Goal: Task Accomplishment & Management: Complete application form

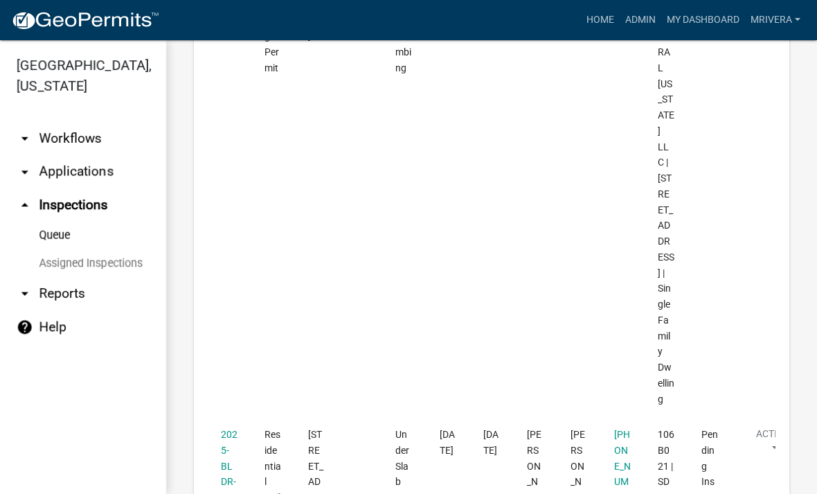
scroll to position [2948, 0]
click at [228, 428] on link "2025-BLDR-245" at bounding box center [229, 465] width 17 height 74
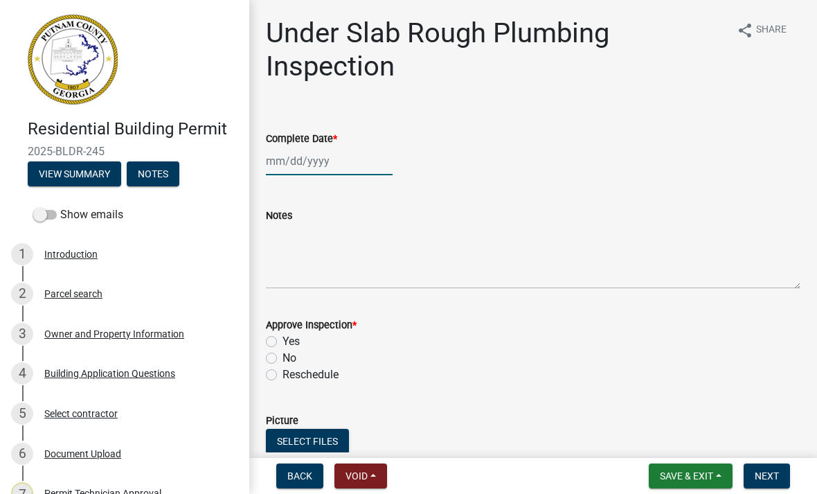
click at [331, 165] on div at bounding box center [329, 161] width 127 height 28
select select "10"
select select "2025"
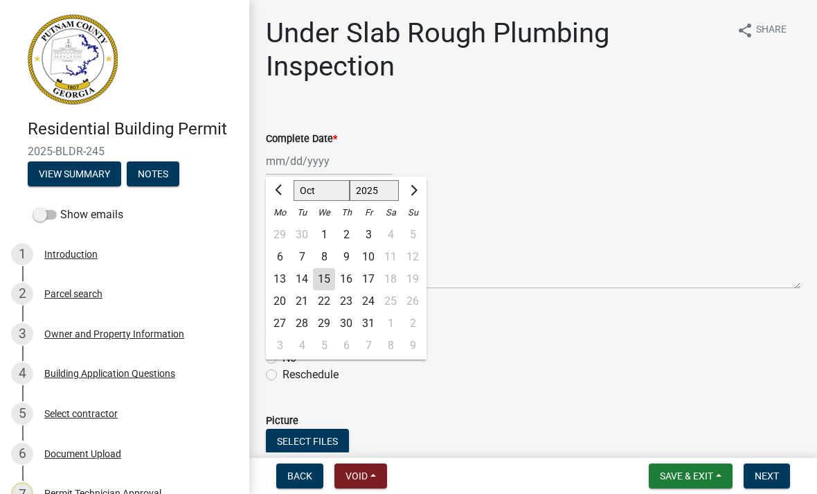
click at [336, 281] on div "16" at bounding box center [346, 279] width 22 height 22
type input "[DATE]"
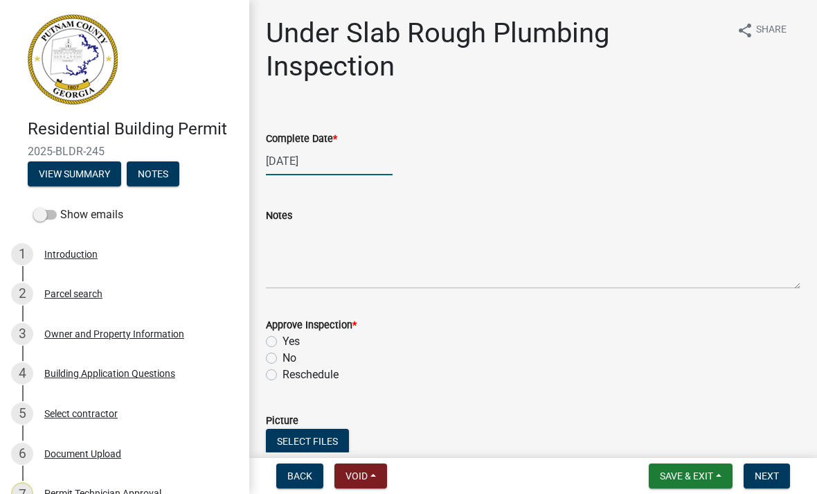
click at [320, 166] on div "[DATE]" at bounding box center [329, 161] width 127 height 28
select select "10"
select select "2025"
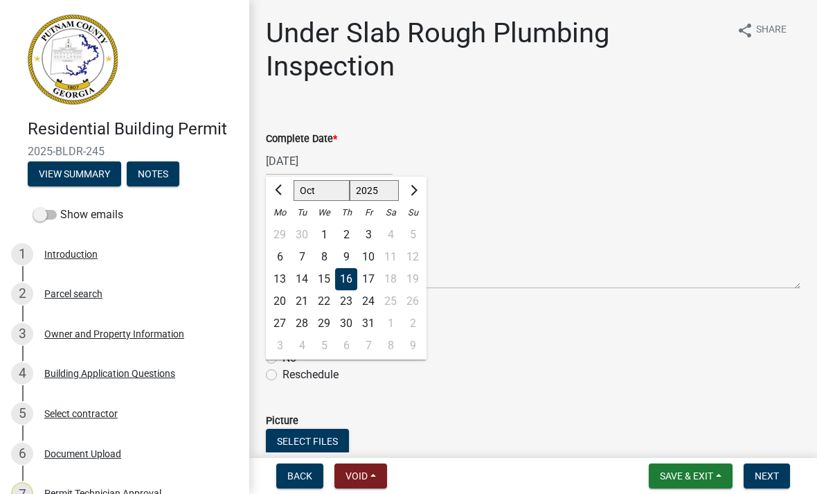
click at [325, 278] on div "15" at bounding box center [324, 279] width 22 height 22
type input "[DATE]"
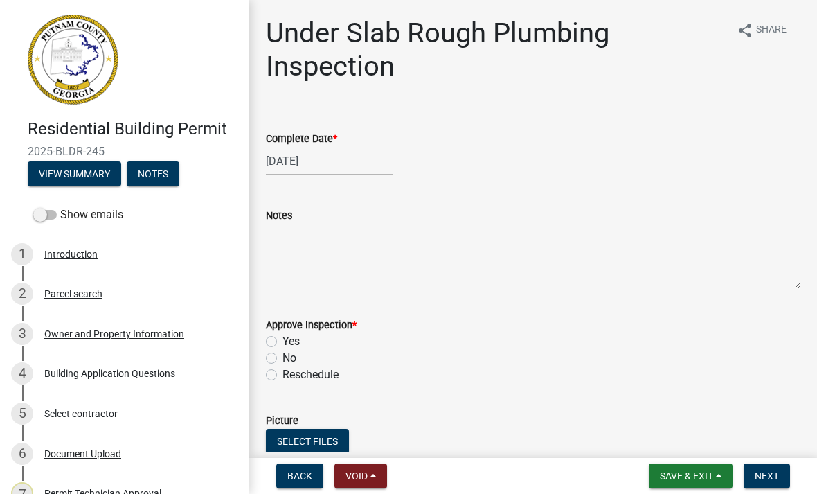
click at [283, 343] on label "Yes" at bounding box center [291, 341] width 17 height 17
click at [283, 342] on input "Yes" at bounding box center [287, 337] width 9 height 9
radio input "true"
click at [770, 474] on span "Next" at bounding box center [767, 475] width 24 height 11
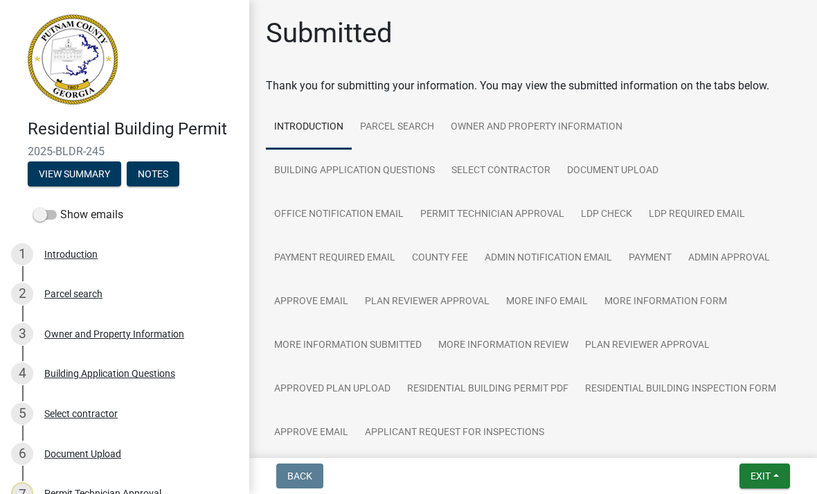
click at [748, 486] on button "Exit" at bounding box center [765, 475] width 51 height 25
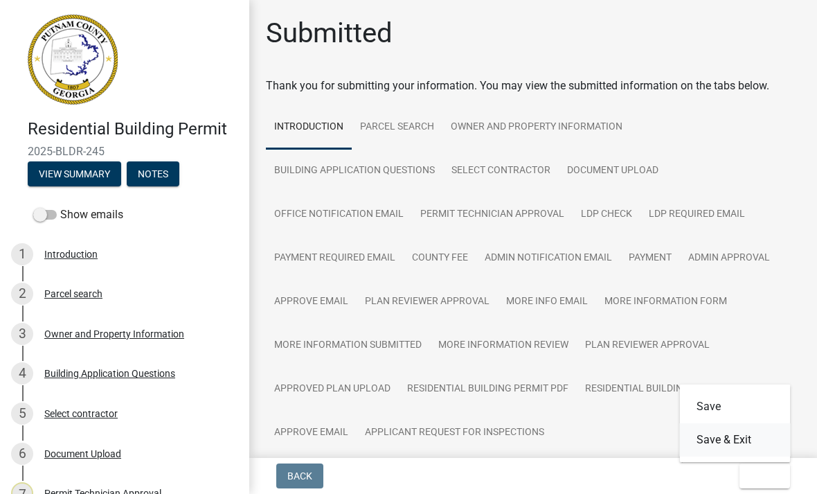
click at [752, 431] on button "Save & Exit" at bounding box center [735, 439] width 111 height 33
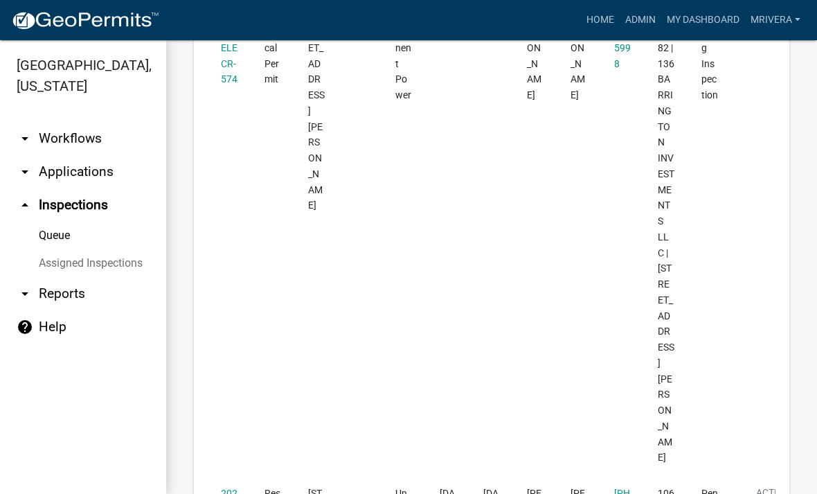
scroll to position [2391, 0]
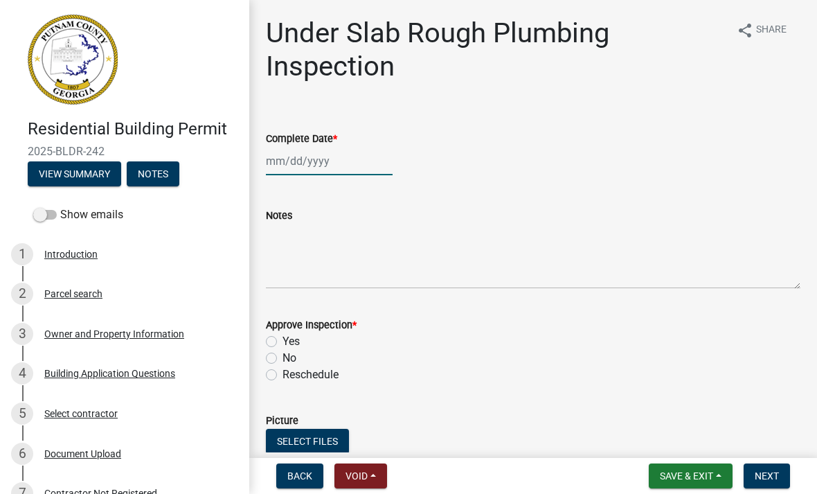
click at [293, 161] on div at bounding box center [329, 161] width 127 height 28
select select "10"
select select "2025"
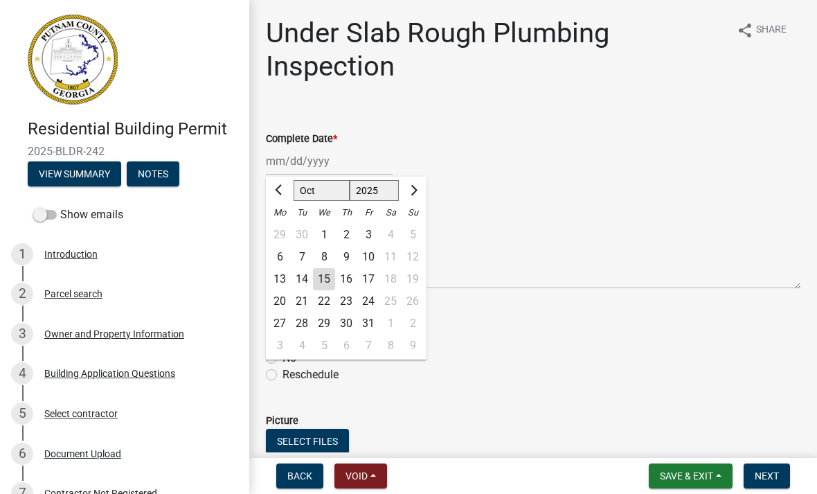
click at [324, 277] on div "15" at bounding box center [324, 279] width 22 height 22
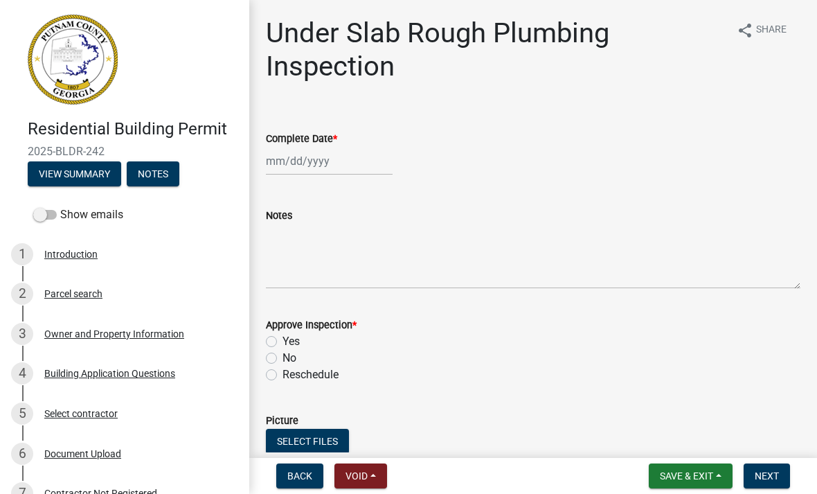
type input "[DATE]"
click at [272, 333] on div "Yes" at bounding box center [533, 341] width 535 height 17
click at [283, 338] on label "Yes" at bounding box center [291, 341] width 17 height 17
click at [283, 338] on input "Yes" at bounding box center [287, 337] width 9 height 9
radio input "true"
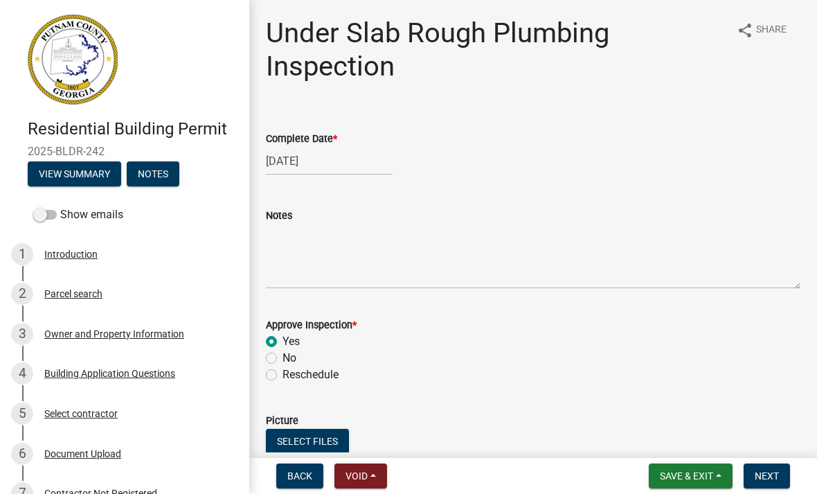
click at [775, 481] on span "Next" at bounding box center [767, 475] width 24 height 11
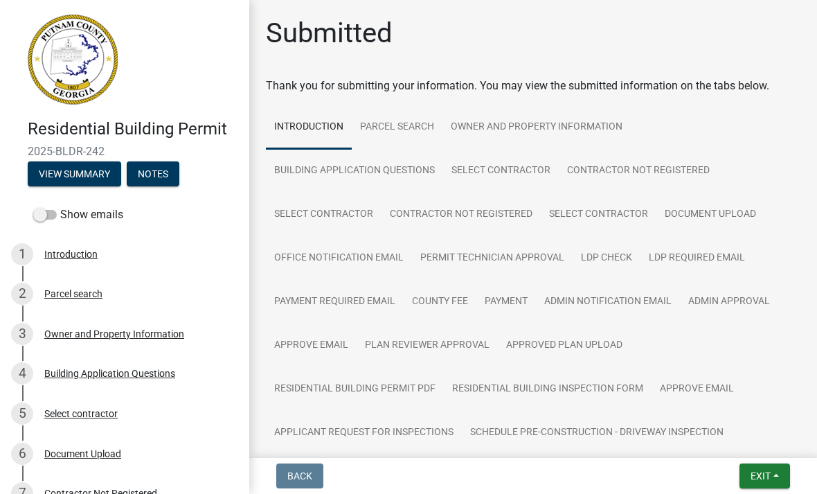
click at [775, 483] on button "Exit" at bounding box center [765, 475] width 51 height 25
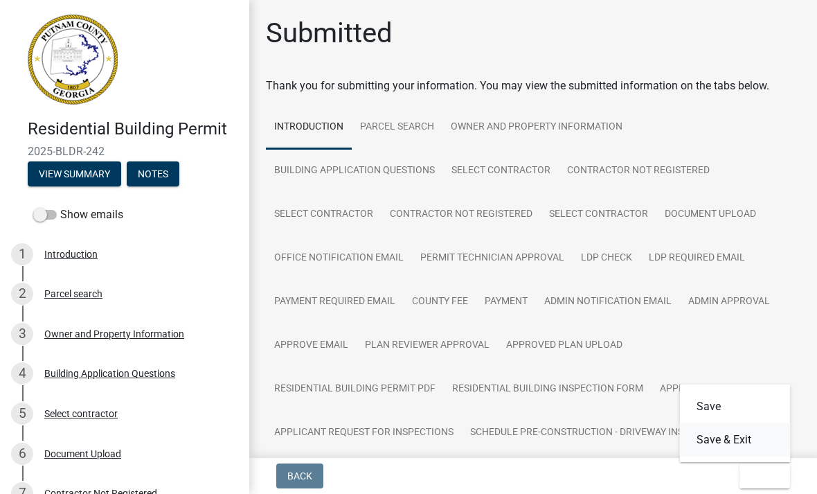
click at [761, 447] on button "Save & Exit" at bounding box center [735, 439] width 111 height 33
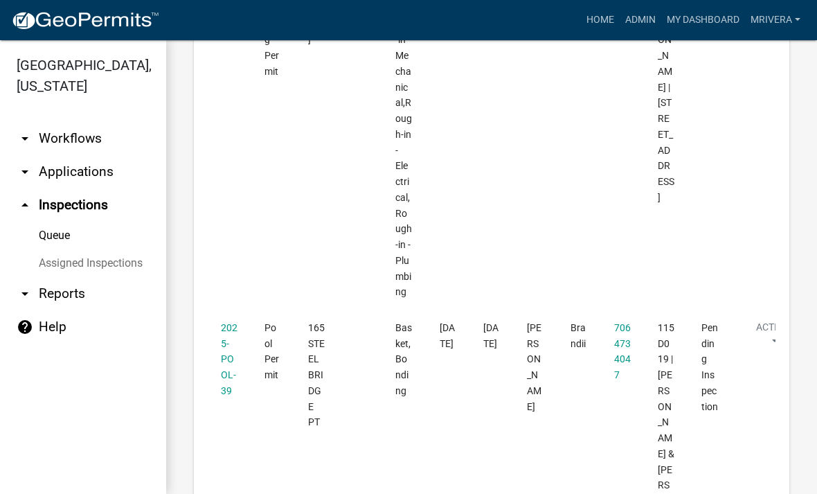
scroll to position [1715, 0]
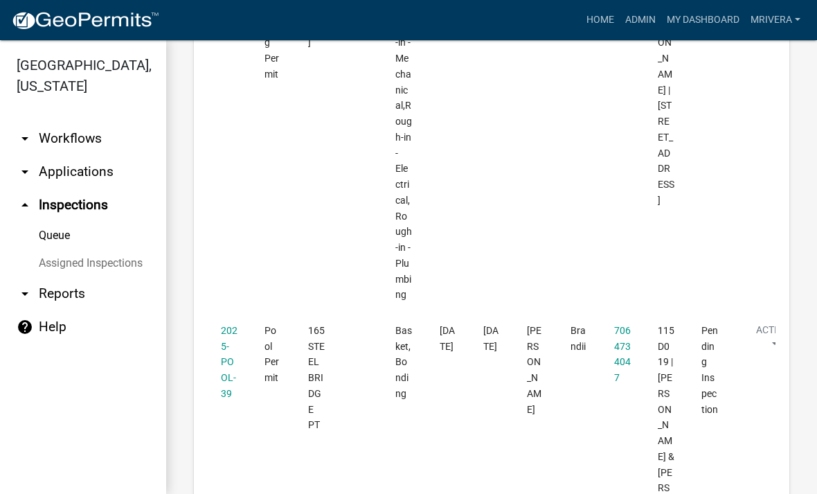
click at [225, 325] on link "2025-POOL-39" at bounding box center [229, 362] width 17 height 74
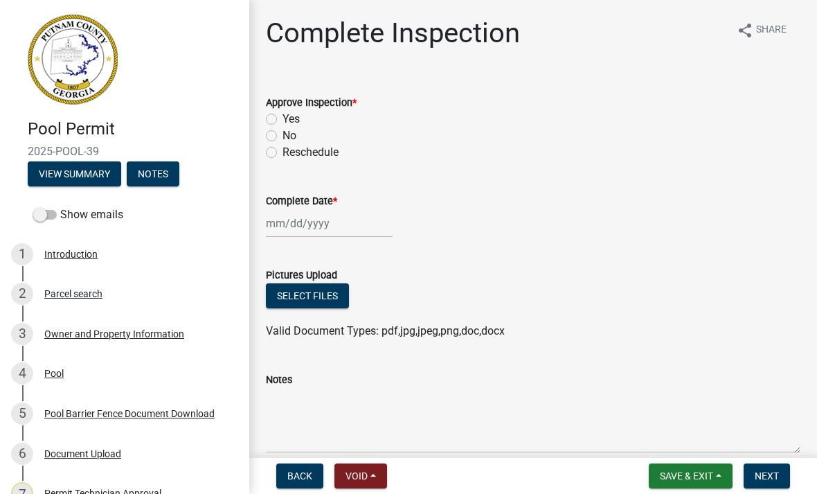
click at [280, 116] on div "Yes" at bounding box center [533, 119] width 535 height 17
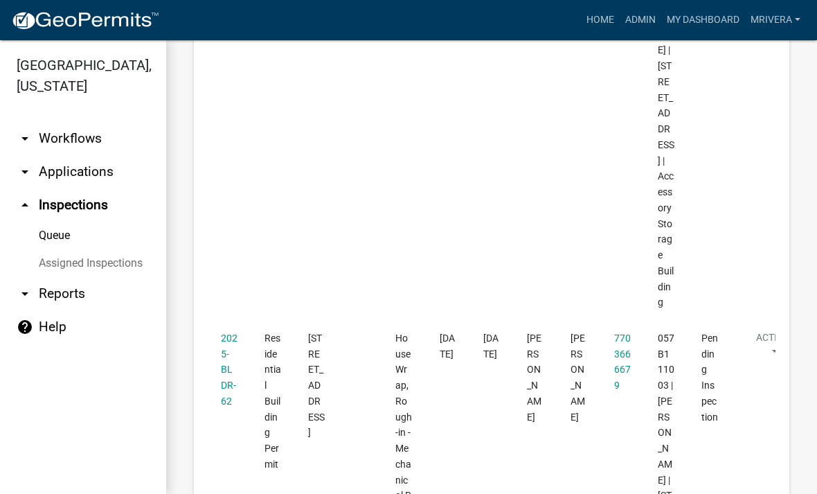
scroll to position [1325, 0]
click at [222, 333] on link "2025-BLDR-62" at bounding box center [229, 370] width 17 height 74
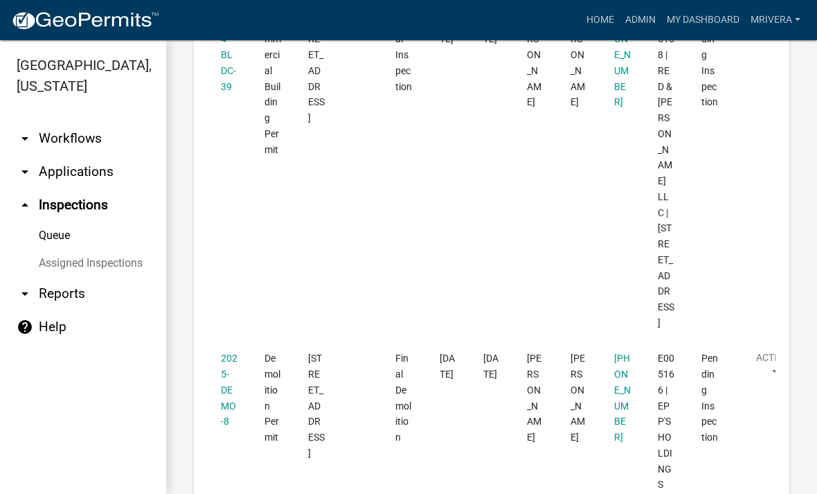
scroll to position [766, 0]
click at [229, 351] on link "2025-DEMO-8" at bounding box center [229, 388] width 17 height 74
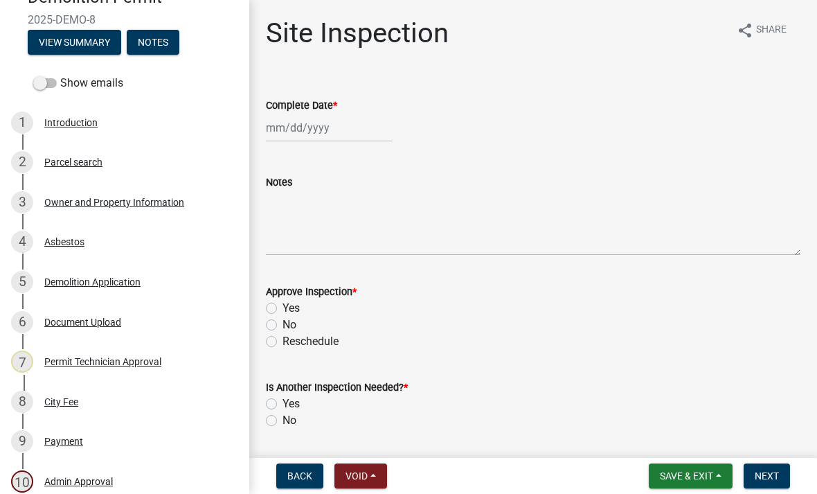
scroll to position [121, 0]
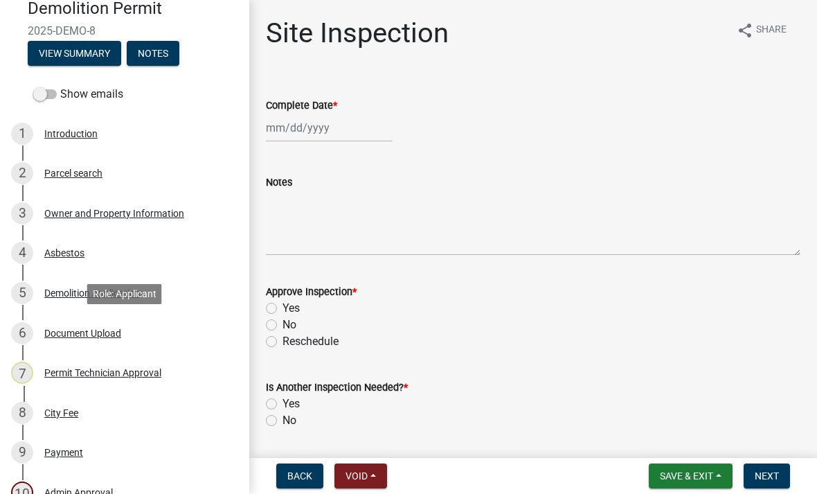
click at [95, 333] on div "Document Upload" at bounding box center [82, 333] width 77 height 10
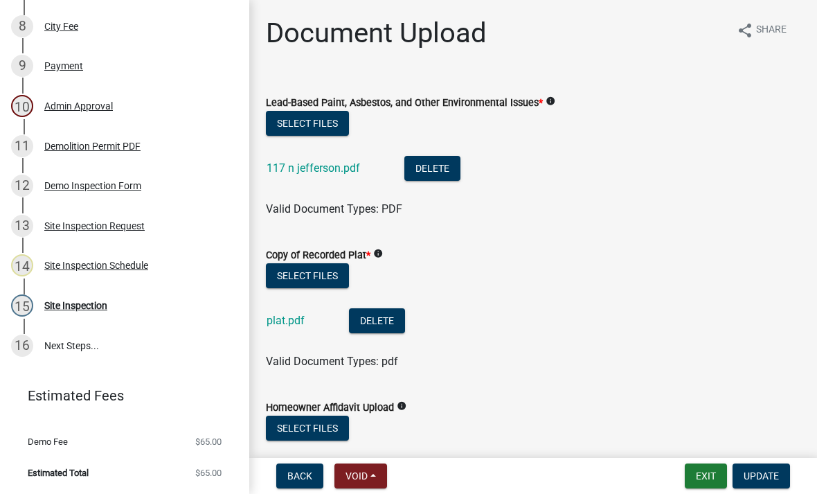
scroll to position [507, 0]
click at [344, 172] on link "117 n jefferson.pdf" at bounding box center [314, 167] width 94 height 13
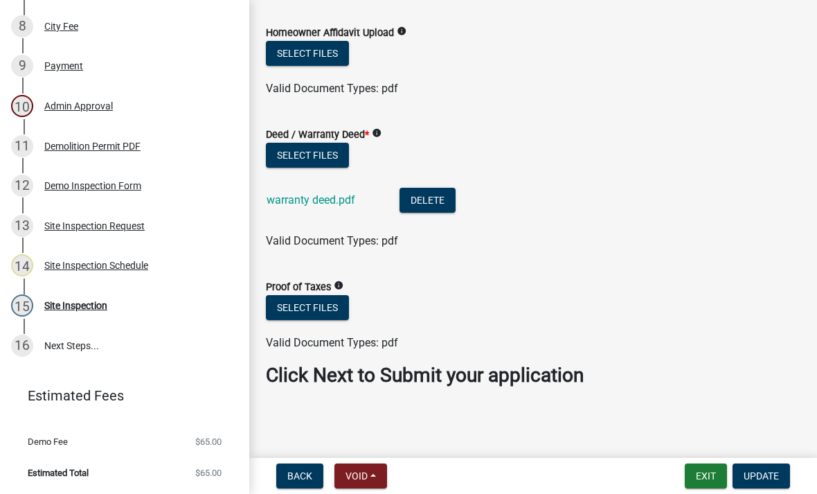
scroll to position [374, 0]
click at [308, 206] on link "warranty deed.pdf" at bounding box center [311, 200] width 89 height 13
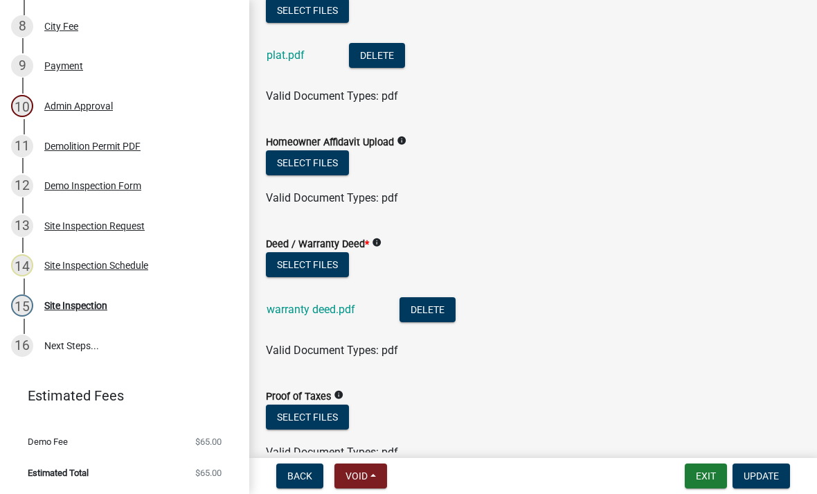
scroll to position [247, 0]
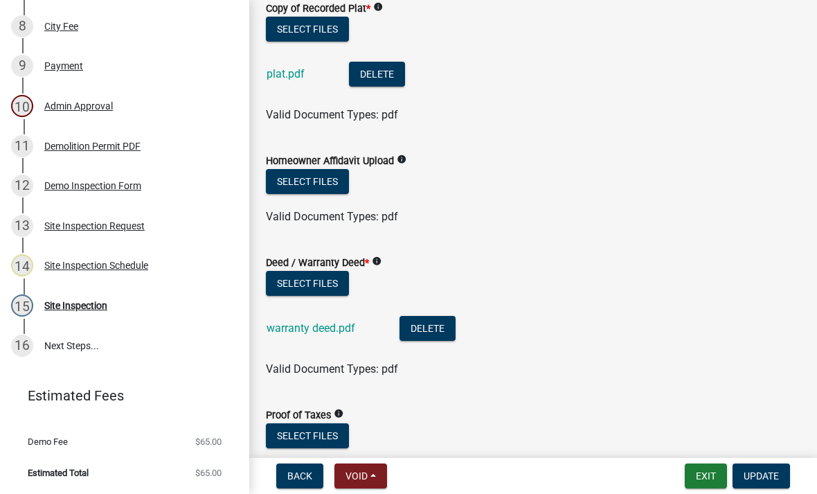
click at [291, 78] on link "plat.pdf" at bounding box center [286, 73] width 38 height 13
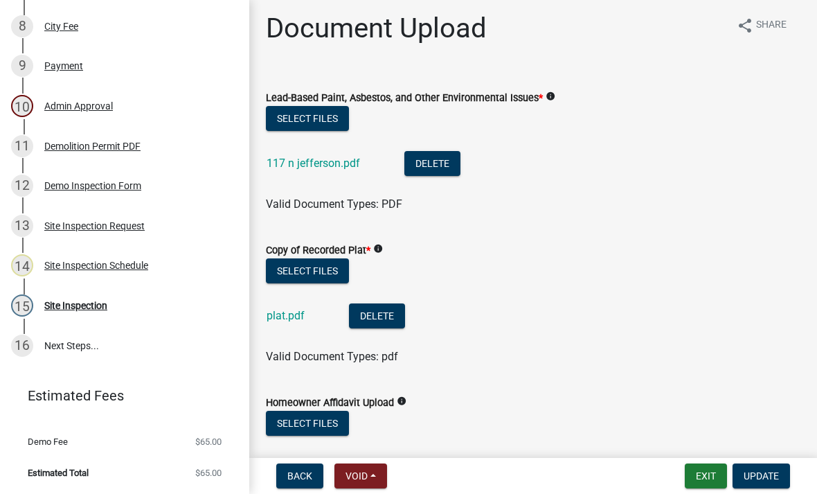
scroll to position [3, 0]
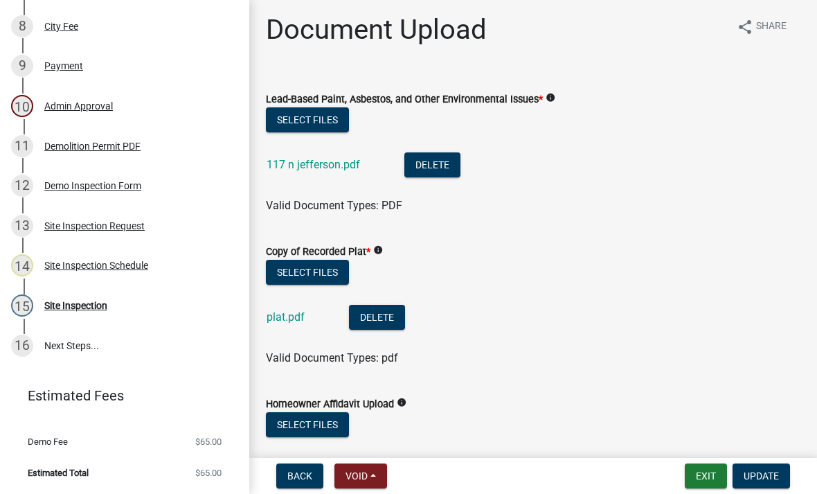
click at [344, 165] on link "117 n jefferson.pdf" at bounding box center [314, 164] width 94 height 13
click at [148, 188] on div "12 Demo Inspection Form" at bounding box center [119, 186] width 216 height 22
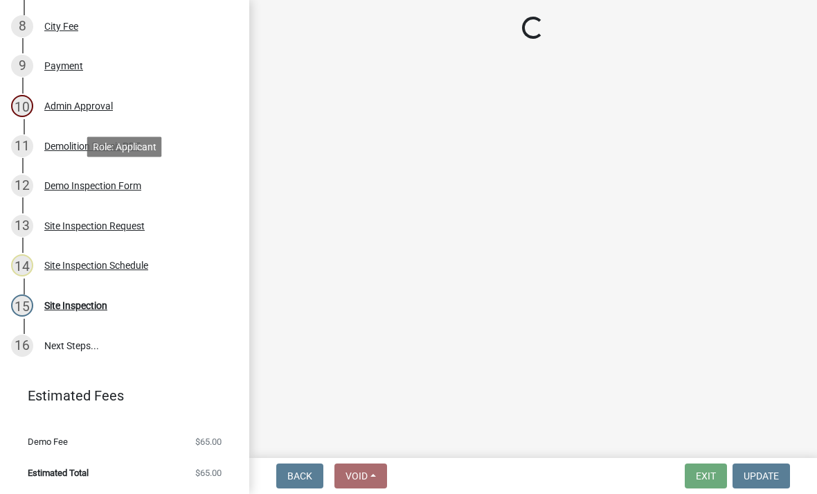
scroll to position [0, 0]
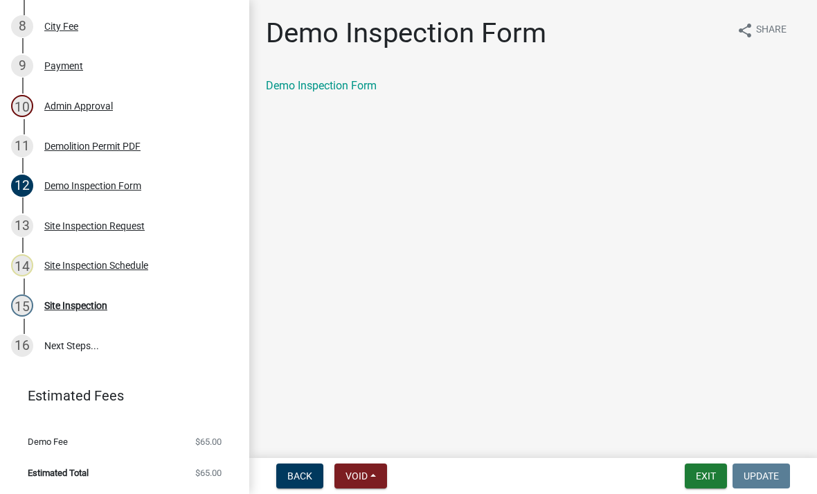
click at [358, 90] on link "Demo Inspection Form" at bounding box center [321, 85] width 111 height 13
click at [144, 144] on div "11 Demolition Permit PDF" at bounding box center [119, 146] width 216 height 22
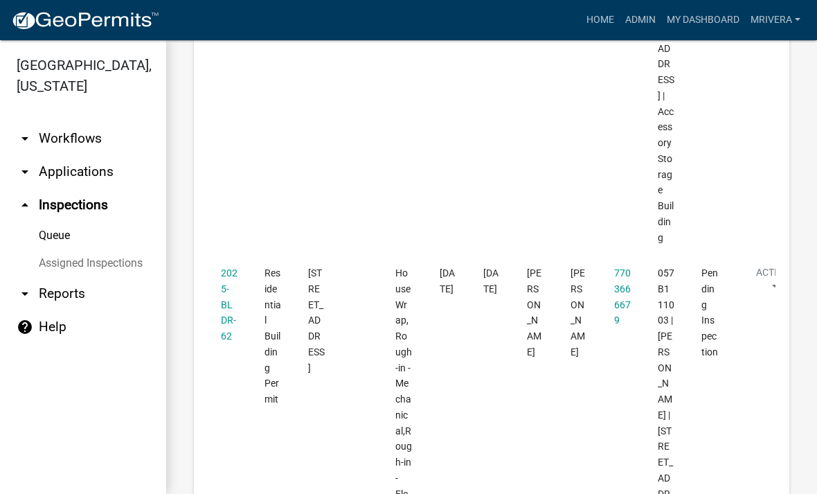
scroll to position [1697, 0]
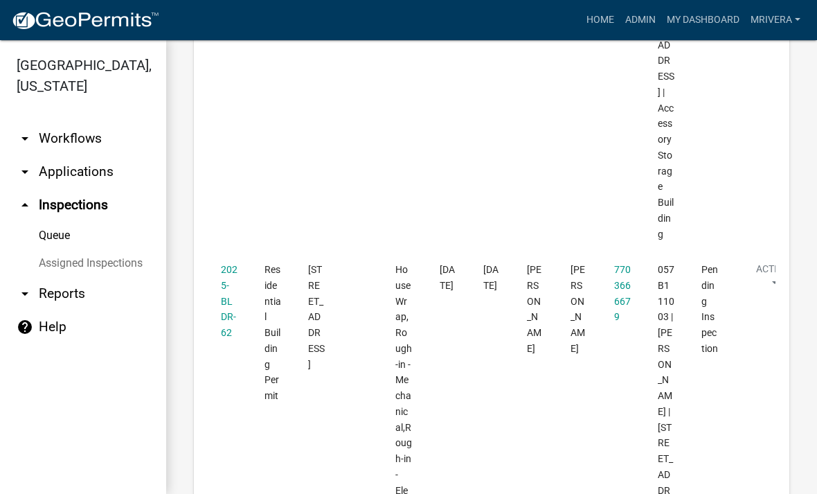
click at [229, 264] on link "2025-BLDR-62" at bounding box center [229, 301] width 17 height 74
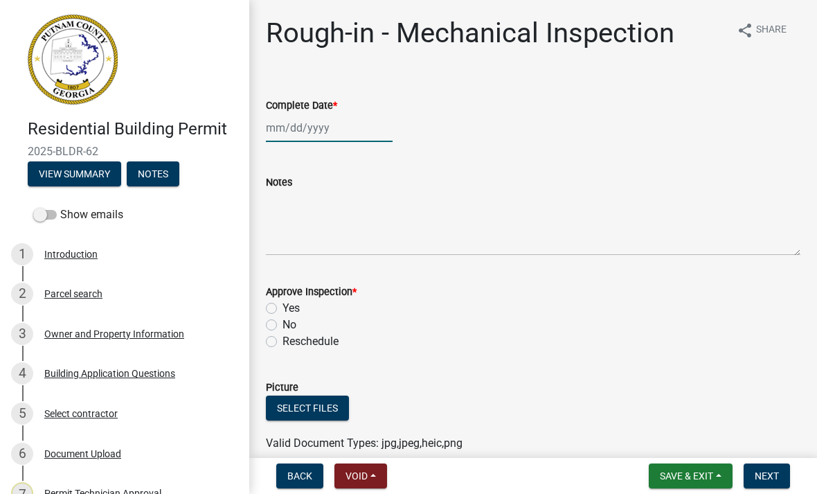
click at [328, 130] on div at bounding box center [329, 128] width 127 height 28
select select "10"
select select "2025"
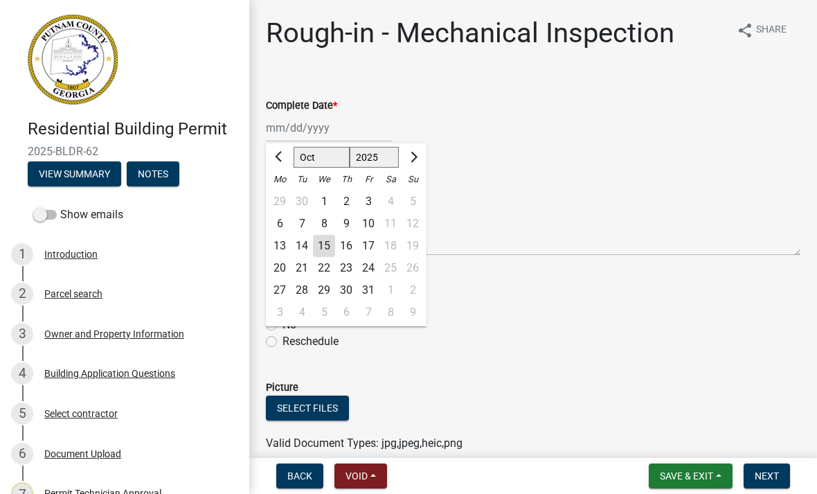
click at [328, 248] on div "15" at bounding box center [324, 246] width 22 height 22
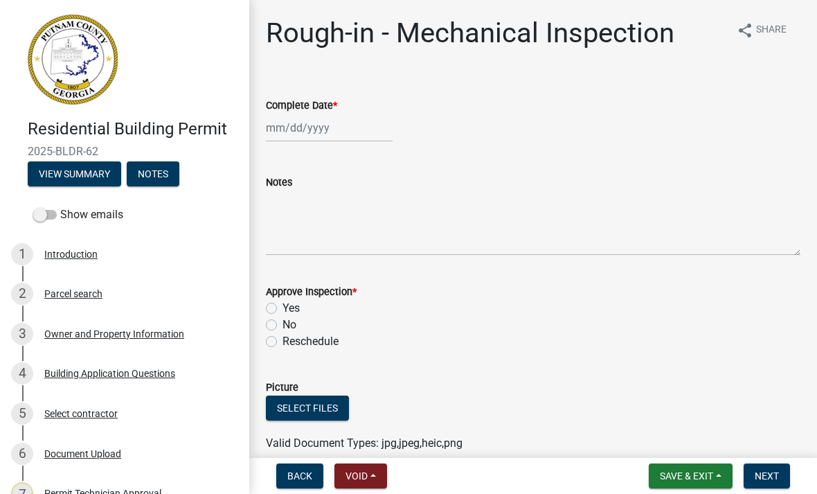
type input "[DATE]"
click at [283, 303] on label "Yes" at bounding box center [291, 308] width 17 height 17
click at [283, 303] on input "Yes" at bounding box center [287, 304] width 9 height 9
radio input "true"
click at [781, 475] on button "Next" at bounding box center [767, 475] width 46 height 25
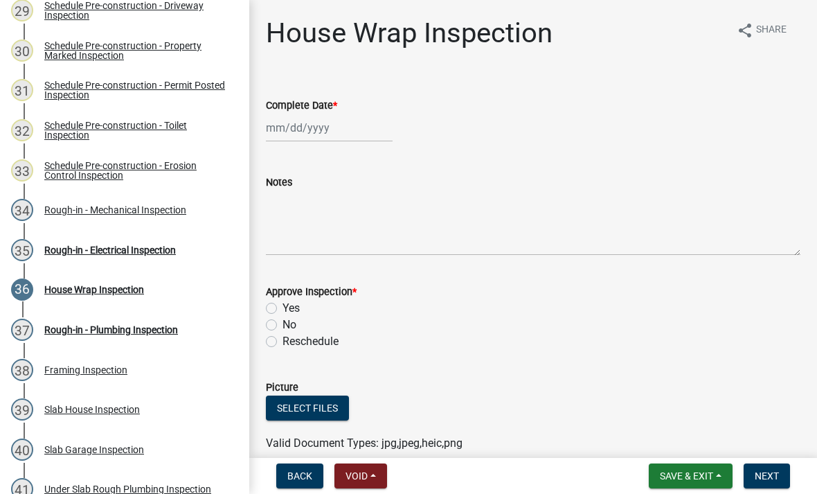
scroll to position [1362, 0]
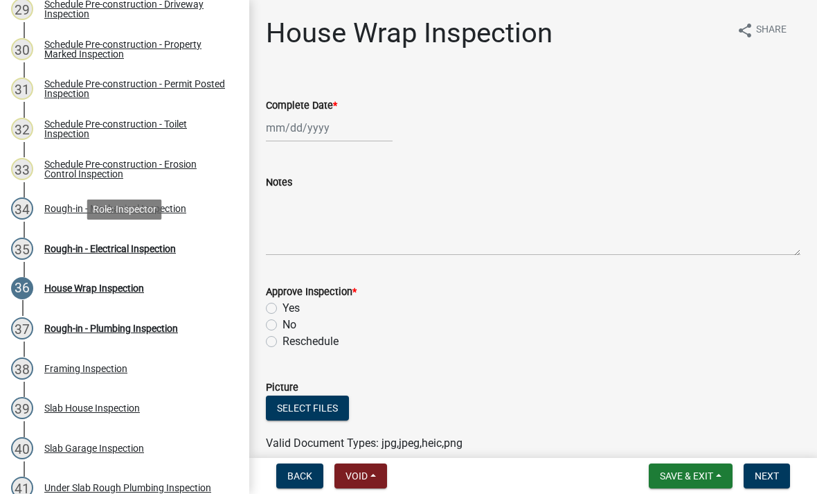
click at [162, 257] on div "35 Rough-in - Electrical Inspection" at bounding box center [119, 249] width 216 height 22
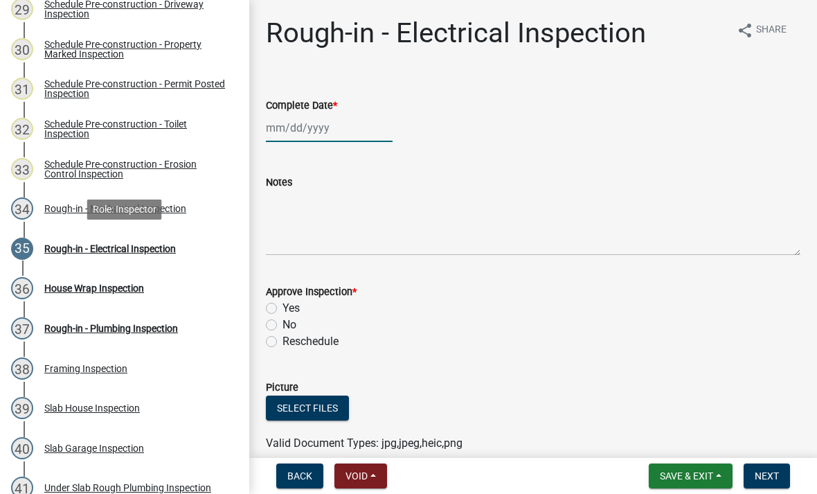
click at [339, 132] on div at bounding box center [329, 128] width 127 height 28
select select "10"
select select "2025"
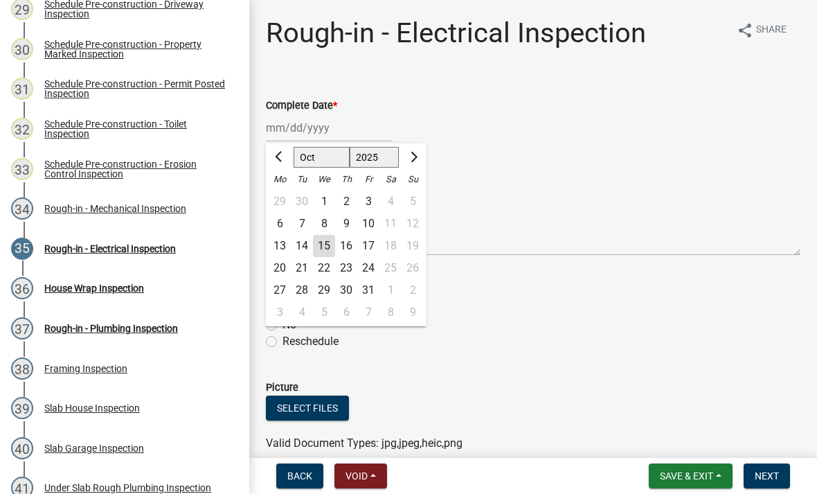
click at [321, 249] on div "15" at bounding box center [324, 246] width 22 height 22
type input "[DATE]"
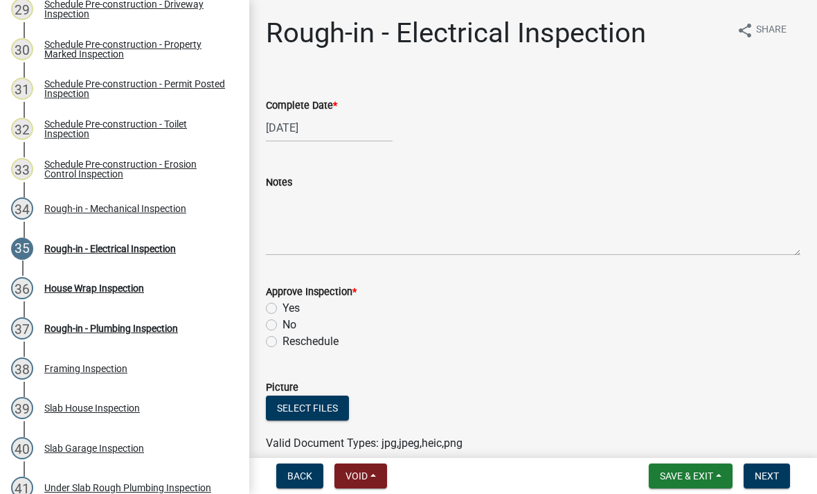
click at [287, 313] on label "Yes" at bounding box center [291, 308] width 17 height 17
click at [287, 309] on input "Yes" at bounding box center [287, 304] width 9 height 9
radio input "true"
click at [777, 475] on span "Next" at bounding box center [767, 475] width 24 height 11
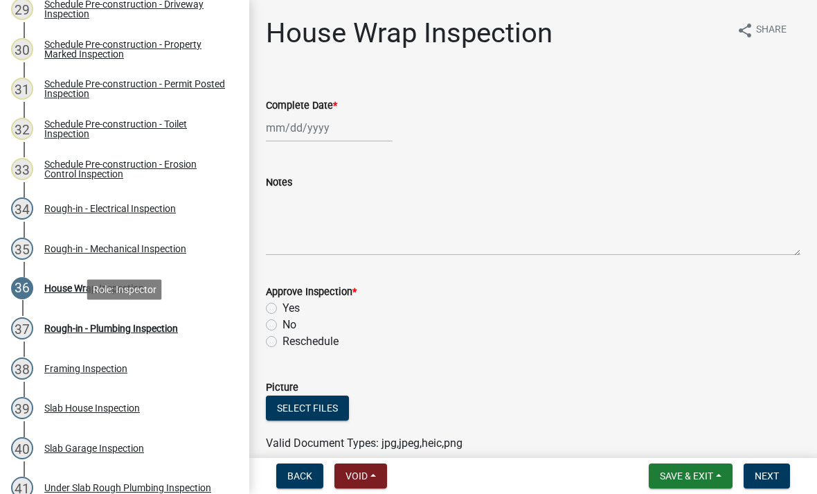
click at [77, 329] on div "Rough-in - Plumbing Inspection" at bounding box center [111, 329] width 134 height 10
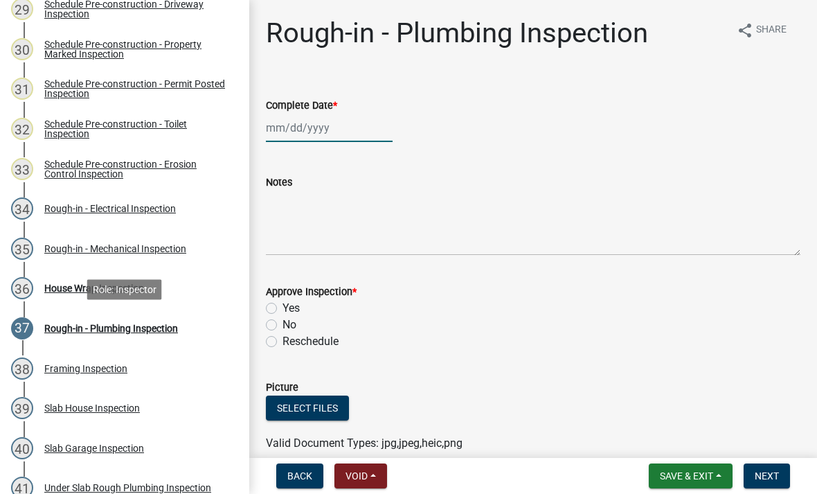
click at [317, 121] on div at bounding box center [329, 128] width 127 height 28
select select "10"
select select "2025"
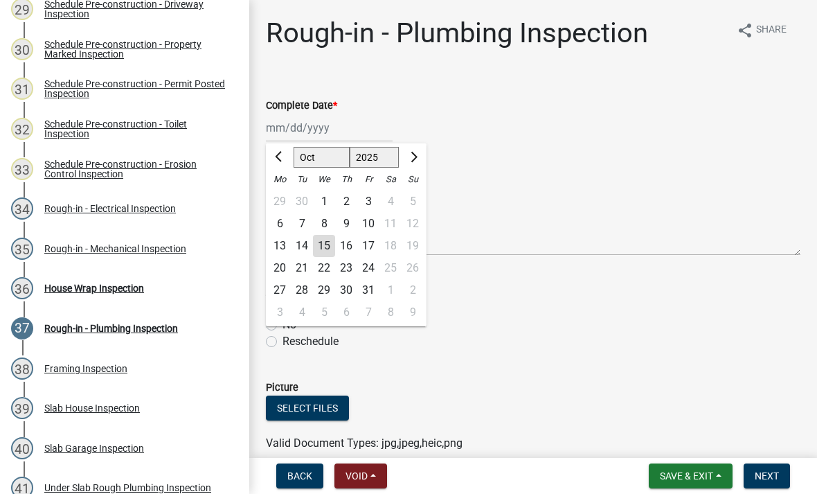
click at [329, 240] on div "15" at bounding box center [324, 246] width 22 height 22
type input "[DATE]"
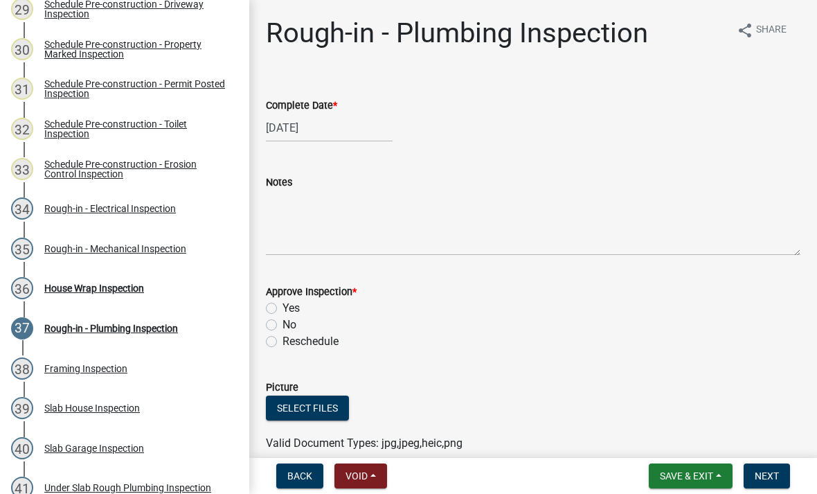
click at [284, 309] on label "Yes" at bounding box center [291, 308] width 17 height 17
click at [284, 309] on input "Yes" at bounding box center [287, 304] width 9 height 9
radio input "true"
click at [767, 481] on span "Next" at bounding box center [767, 475] width 24 height 11
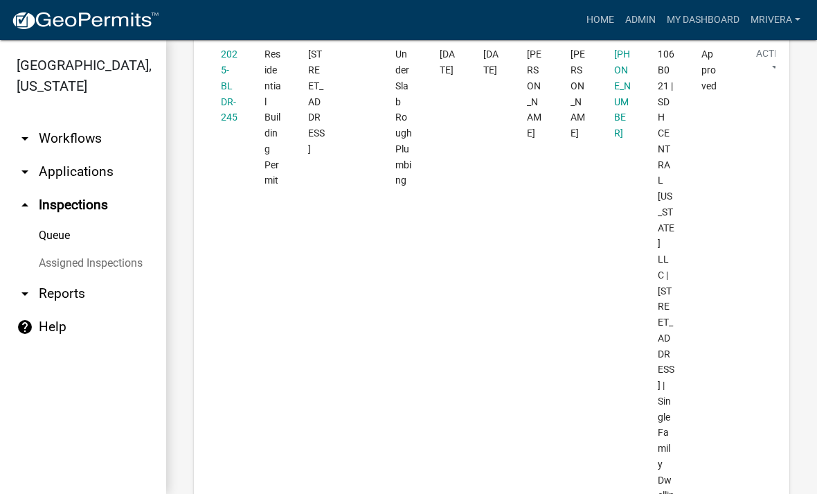
scroll to position [3631, 0]
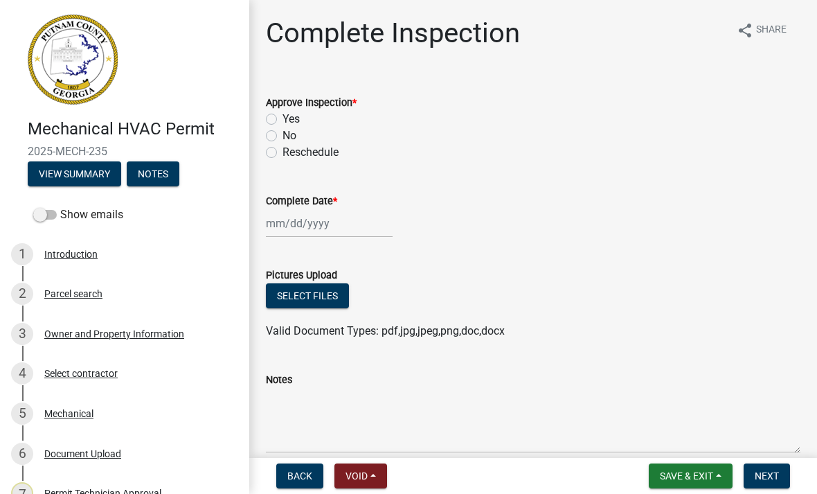
click at [283, 117] on label "Yes" at bounding box center [291, 119] width 17 height 17
click at [283, 117] on input "Yes" at bounding box center [287, 115] width 9 height 9
radio input "true"
click at [311, 222] on div at bounding box center [329, 223] width 127 height 28
select select "10"
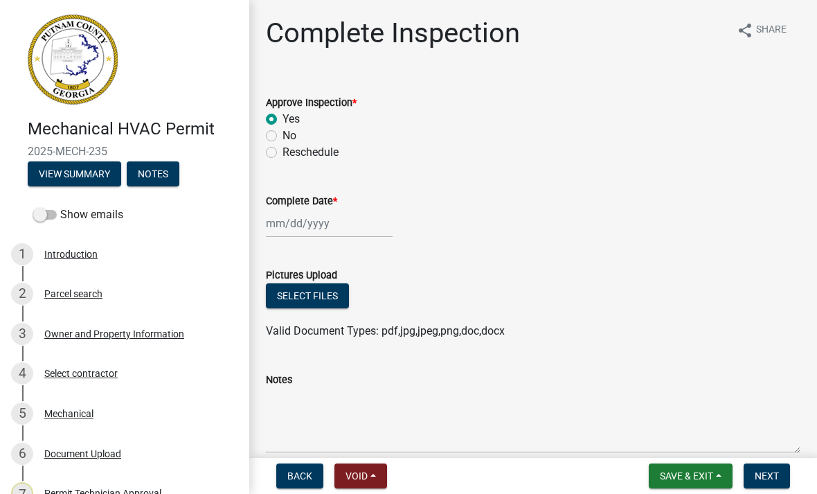
select select "2025"
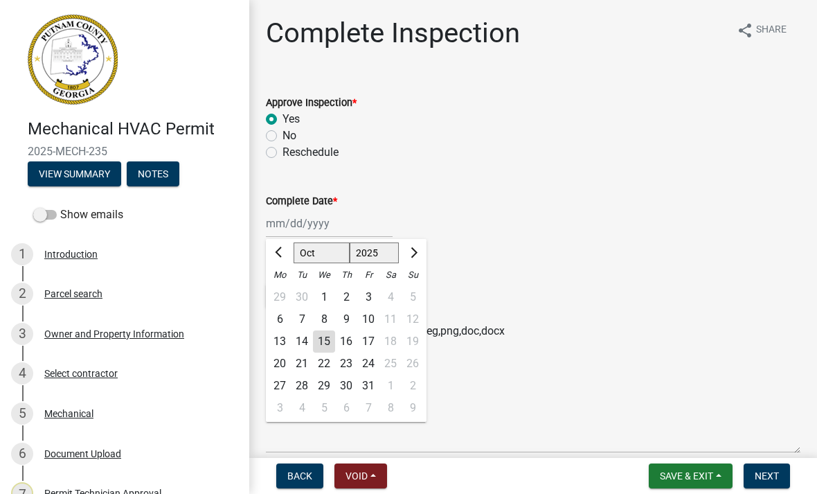
click at [332, 344] on div "15" at bounding box center [324, 341] width 22 height 22
type input "[DATE]"
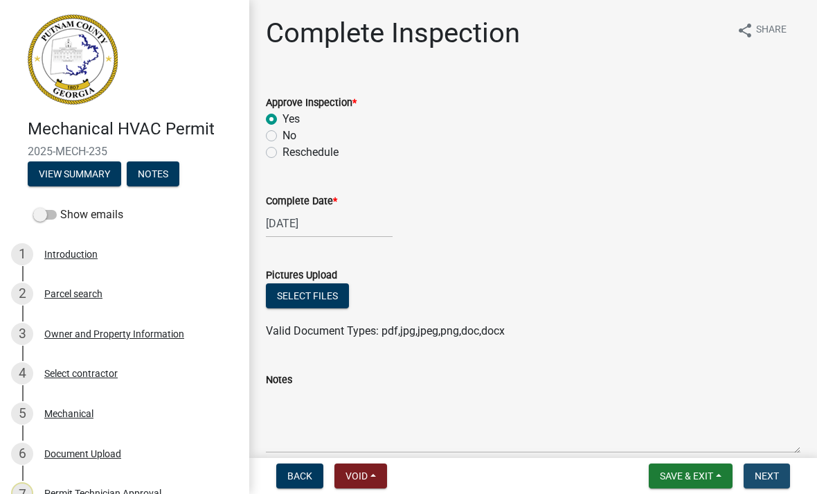
click at [781, 474] on button "Next" at bounding box center [767, 475] width 46 height 25
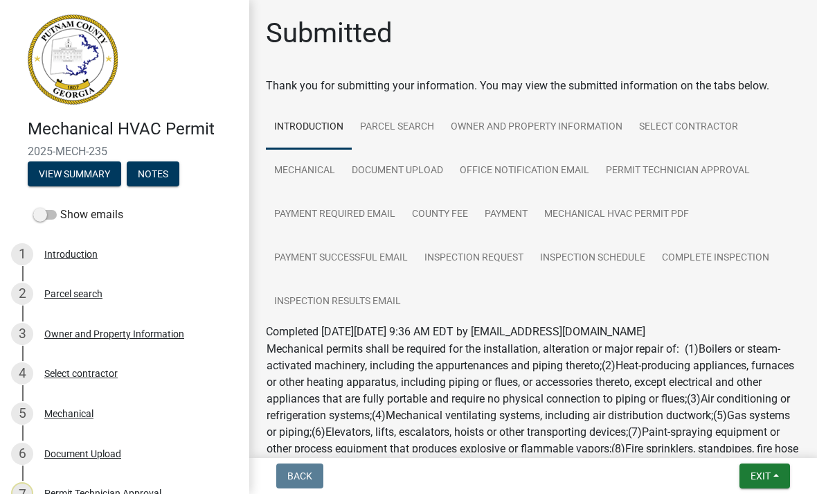
click at [760, 477] on span "Exit" at bounding box center [761, 475] width 20 height 11
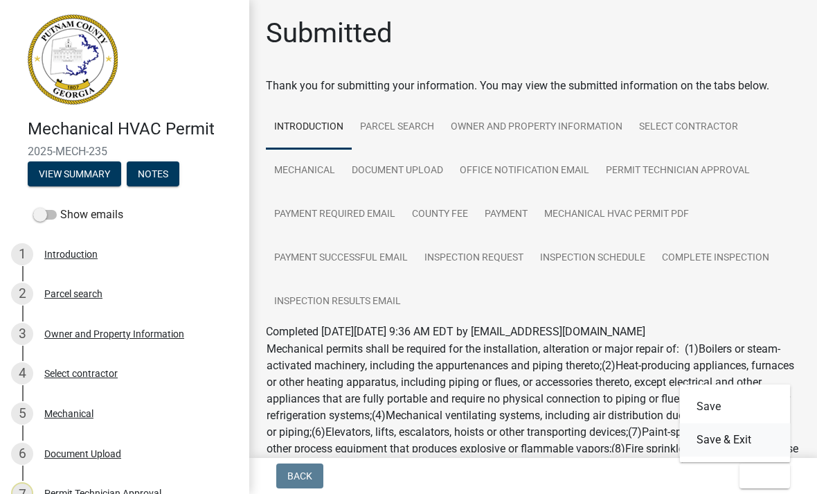
click at [741, 441] on button "Save & Exit" at bounding box center [735, 439] width 111 height 33
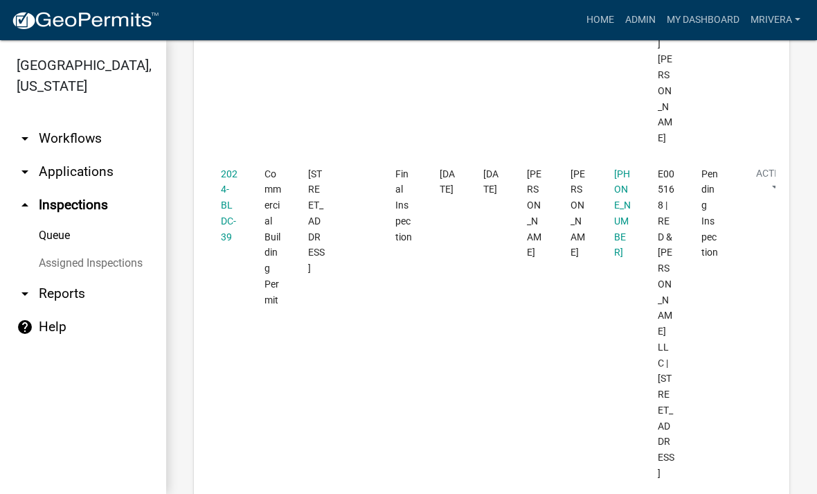
scroll to position [614, 0]
click at [222, 169] on link "2024-BLDC-39" at bounding box center [229, 206] width 17 height 74
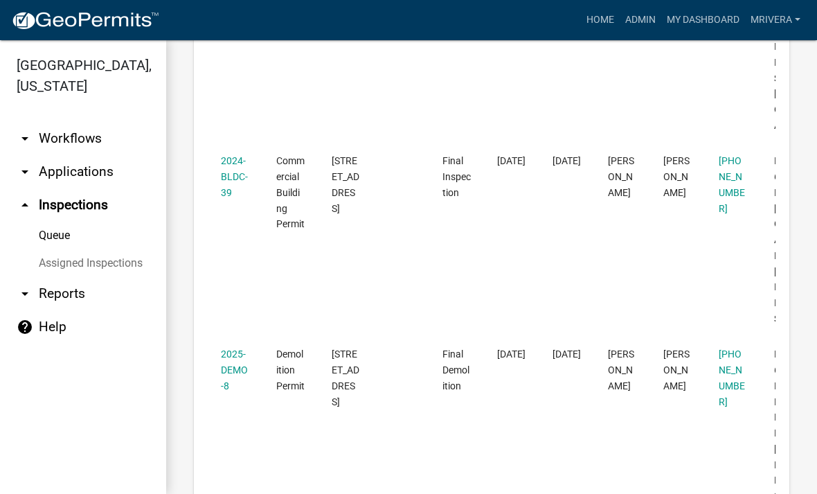
scroll to position [439, 0]
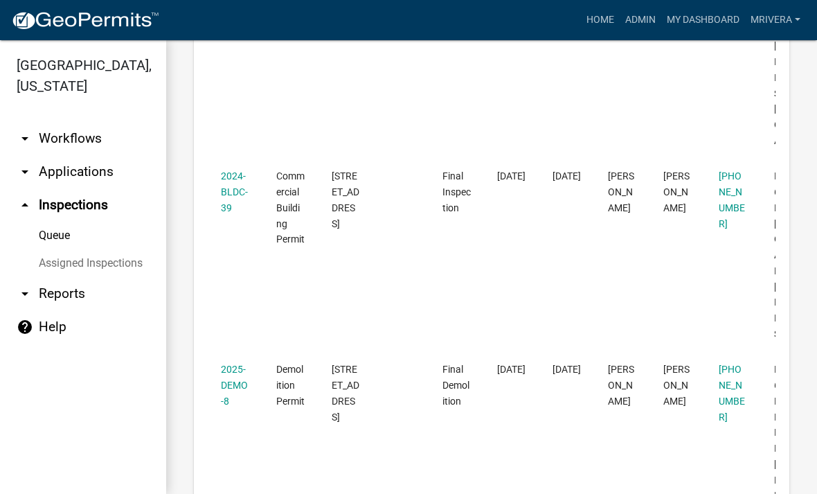
click at [233, 174] on link "2024-BLDC-39" at bounding box center [234, 191] width 27 height 43
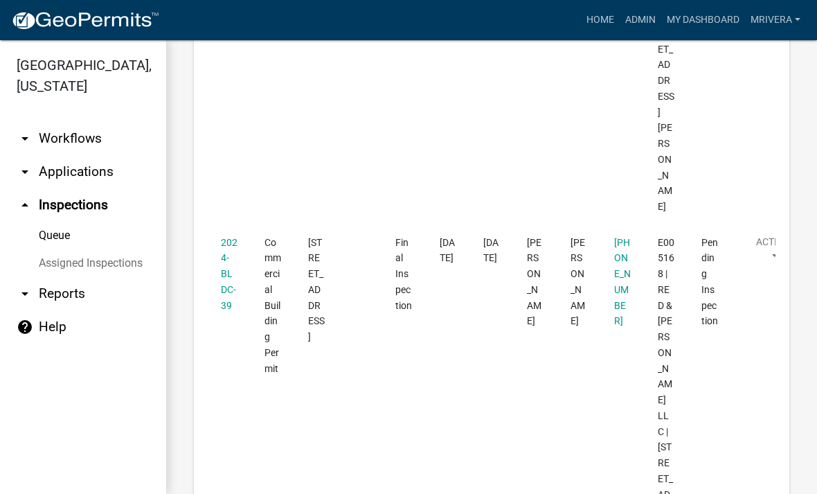
scroll to position [531, 0]
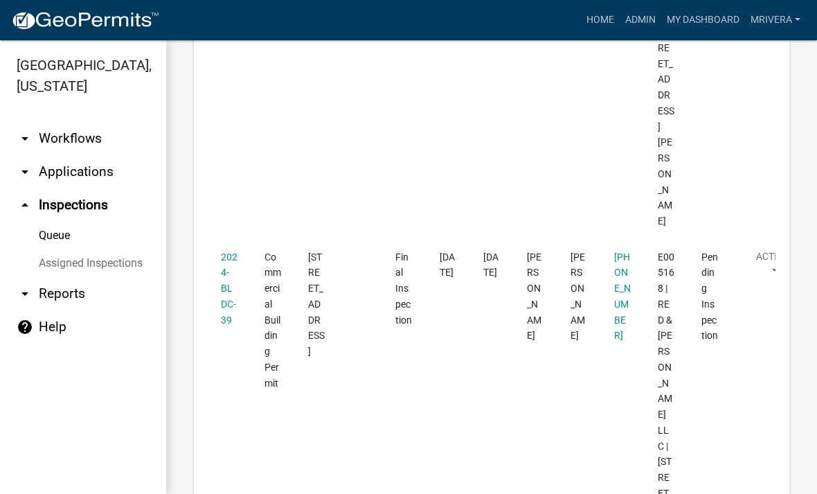
click at [223, 251] on link "2024-BLDC-39" at bounding box center [229, 288] width 17 height 74
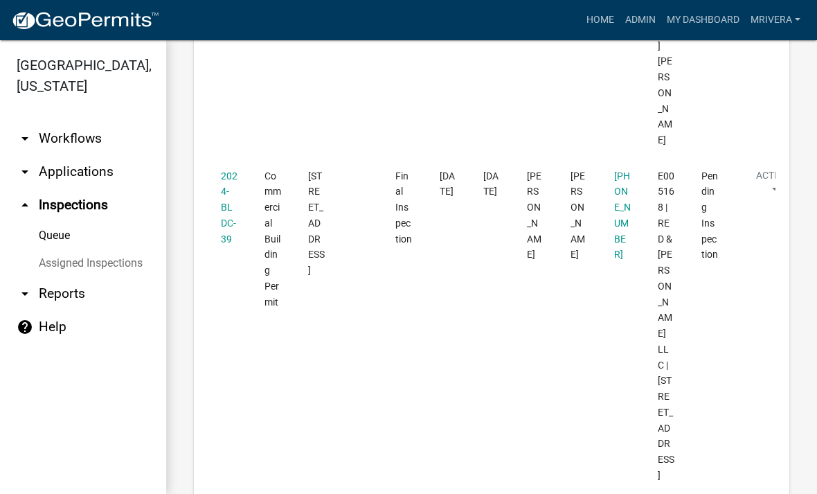
scroll to position [601, 0]
click at [224, 171] on link "2024-BLDC-39" at bounding box center [229, 208] width 17 height 74
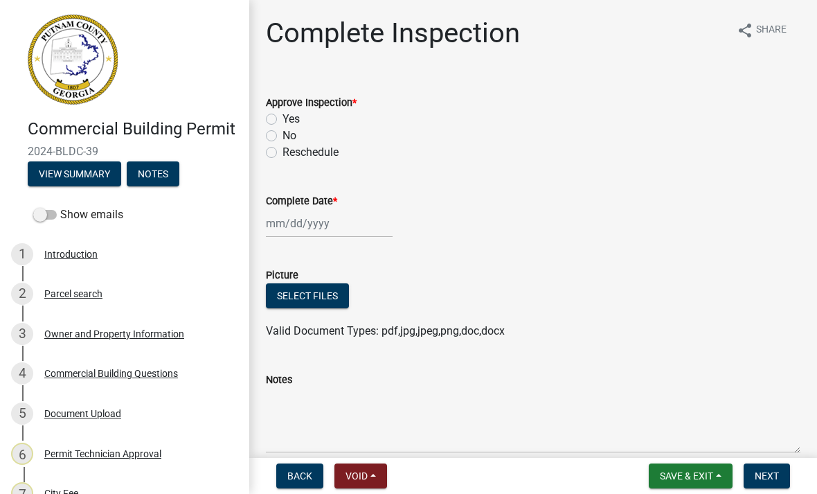
click at [283, 124] on label "Yes" at bounding box center [291, 119] width 17 height 17
click at [283, 120] on input "Yes" at bounding box center [287, 115] width 9 height 9
radio input "true"
click at [278, 225] on div at bounding box center [329, 223] width 127 height 28
select select "10"
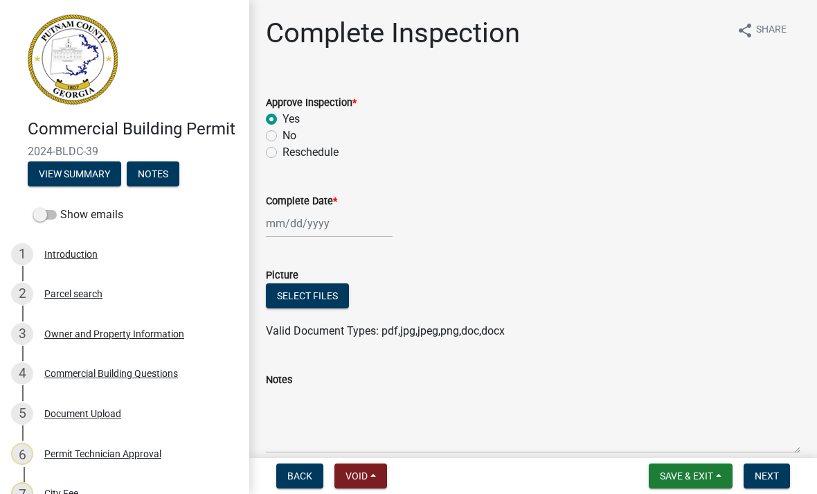
select select "2025"
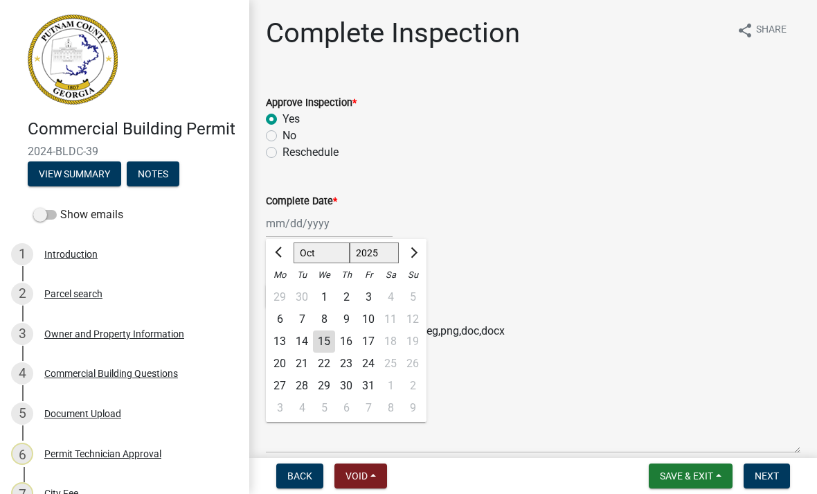
click at [322, 341] on div "15" at bounding box center [324, 341] width 22 height 22
type input "[DATE]"
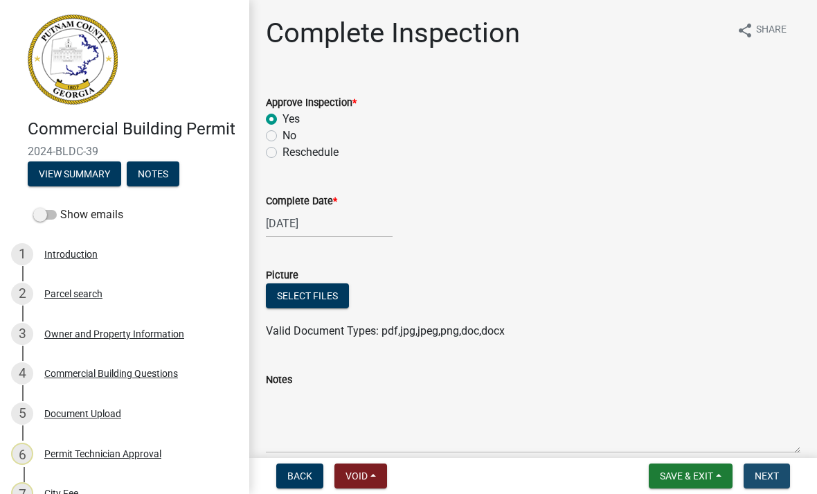
click at [775, 477] on span "Next" at bounding box center [767, 475] width 24 height 11
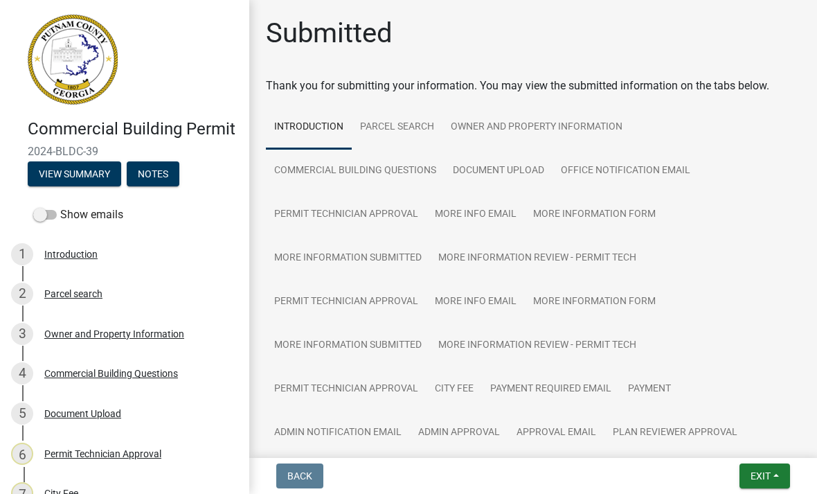
click at [772, 467] on button "Exit" at bounding box center [765, 475] width 51 height 25
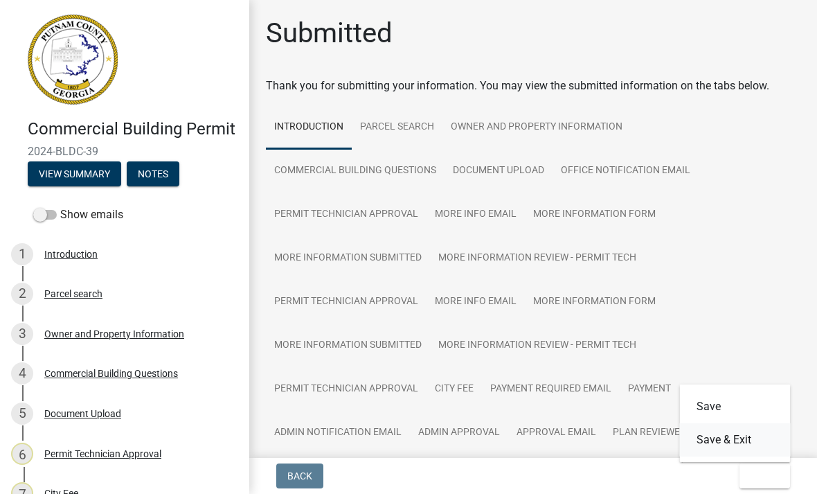
click at [759, 442] on button "Save & Exit" at bounding box center [735, 439] width 111 height 33
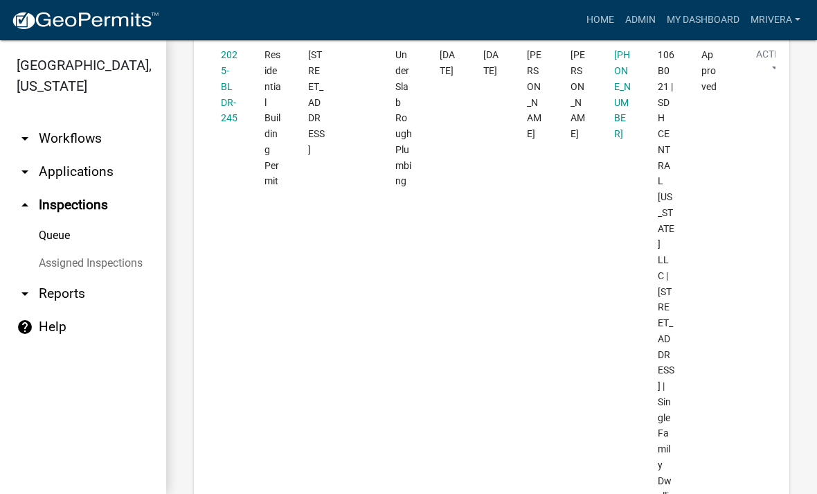
scroll to position [3631, 0]
